Goal: Transaction & Acquisition: Purchase product/service

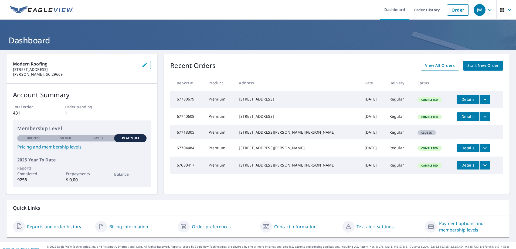
click at [472, 65] on span "Start New Order" at bounding box center [482, 65] width 31 height 7
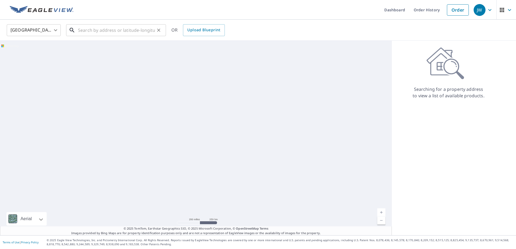
click at [90, 30] on input "text" at bounding box center [116, 30] width 77 height 15
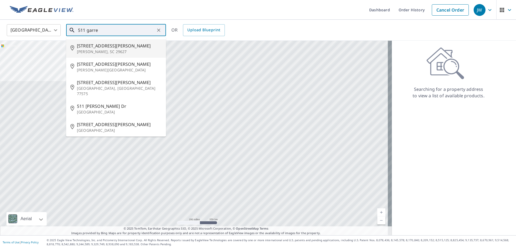
click at [97, 51] on p "[PERSON_NAME], SC 29627" at bounding box center [119, 51] width 85 height 5
type input "[STREET_ADDRESS][PERSON_NAME][PERSON_NAME]"
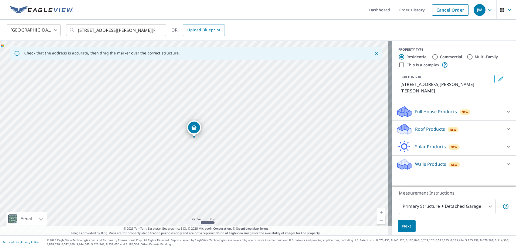
click at [415, 126] on p "Roof Products" at bounding box center [430, 129] width 30 height 6
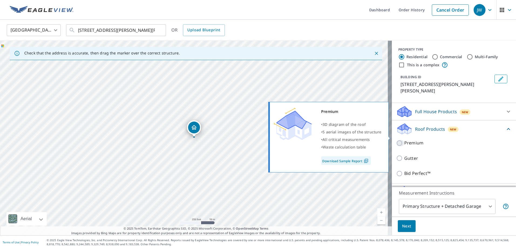
click at [396, 140] on input "Premium" at bounding box center [400, 143] width 8 height 6
checkbox input "true"
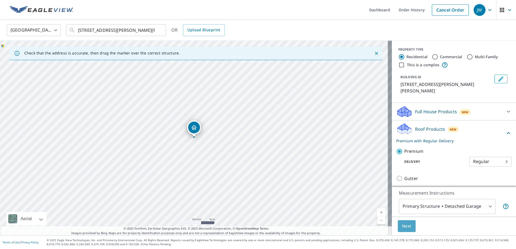
click at [406, 226] on span "Next" at bounding box center [406, 226] width 9 height 7
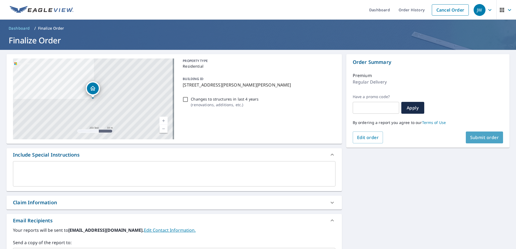
click at [475, 137] on span "Submit order" at bounding box center [484, 138] width 29 height 6
